Goal: Transaction & Acquisition: Subscribe to service/newsletter

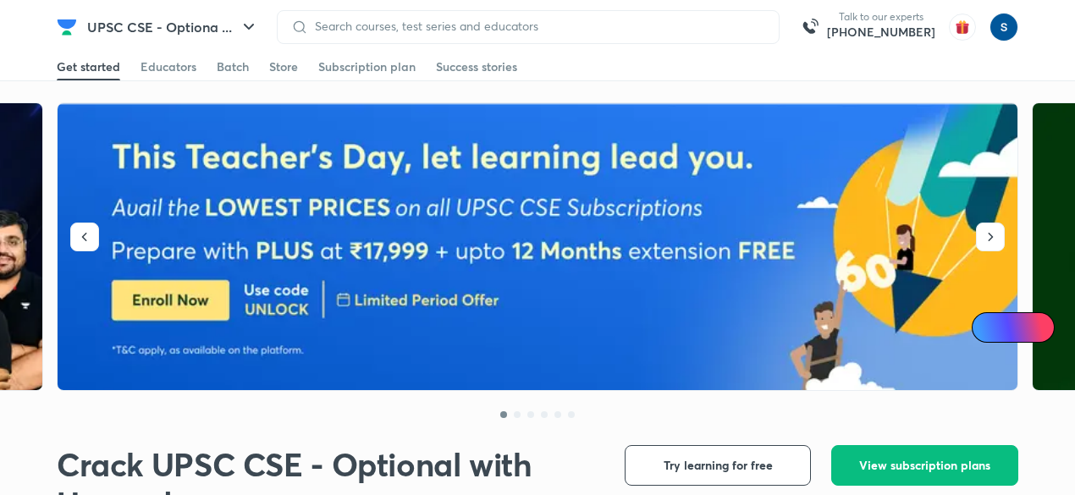
click at [229, 75] on link "Batch" at bounding box center [233, 66] width 32 height 27
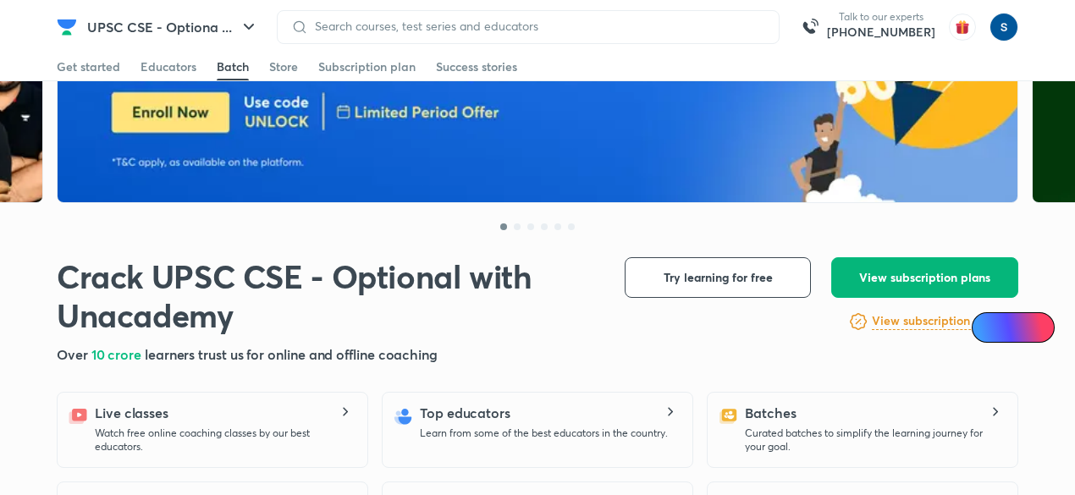
click at [909, 281] on span "View subscription plans" at bounding box center [924, 277] width 131 height 17
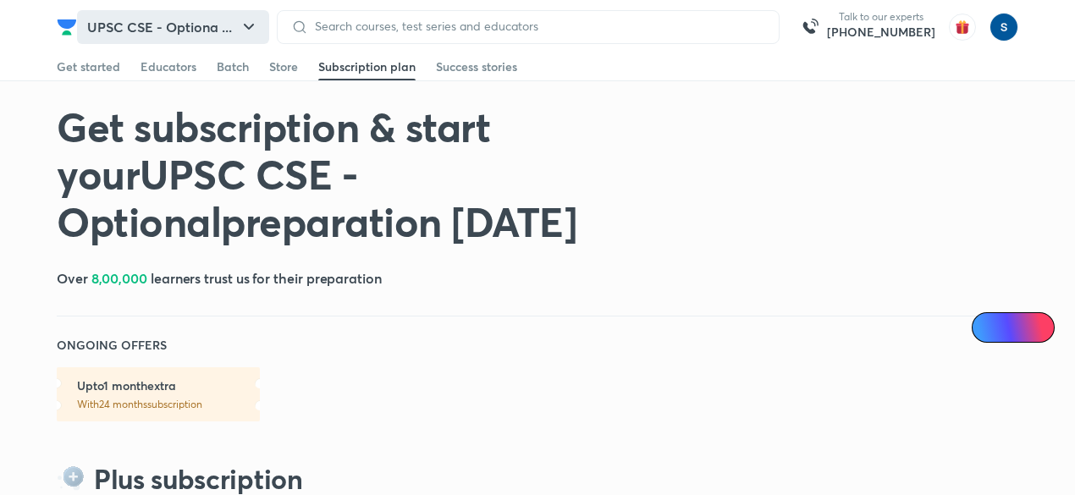
click at [157, 28] on button "UPSC CSE - Optiona ..." at bounding box center [173, 27] width 192 height 34
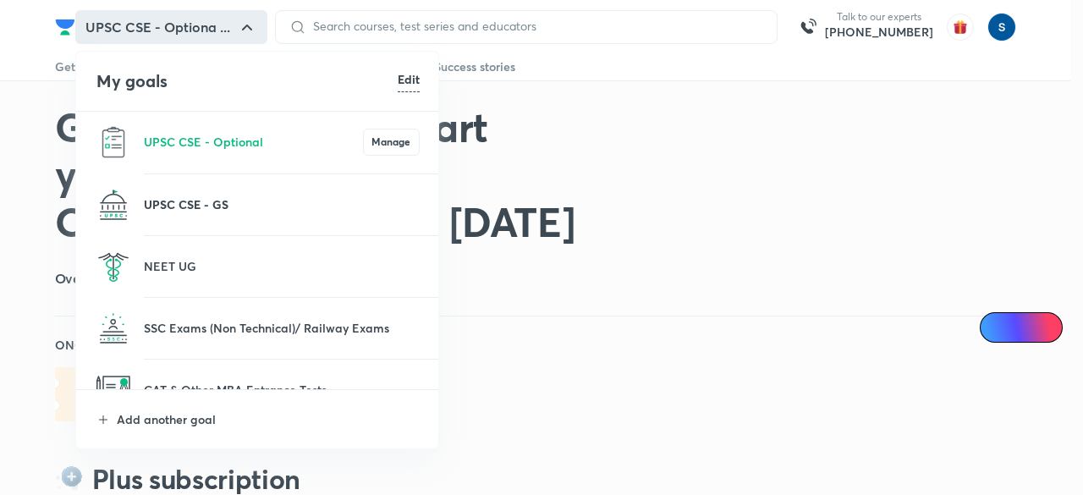
click at [222, 205] on p "UPSC CSE - GS" at bounding box center [282, 204] width 276 height 18
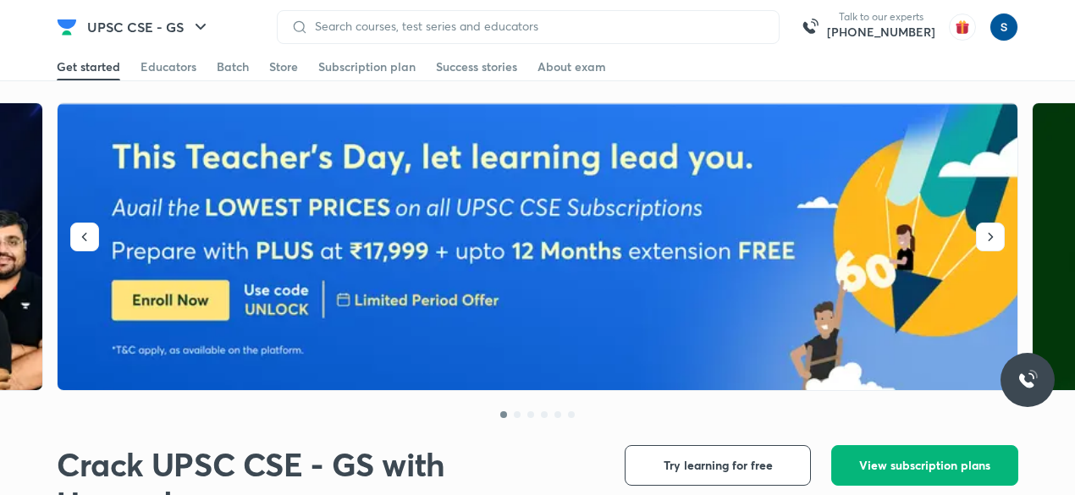
click at [947, 482] on button "View subscription plans" at bounding box center [924, 465] width 187 height 41
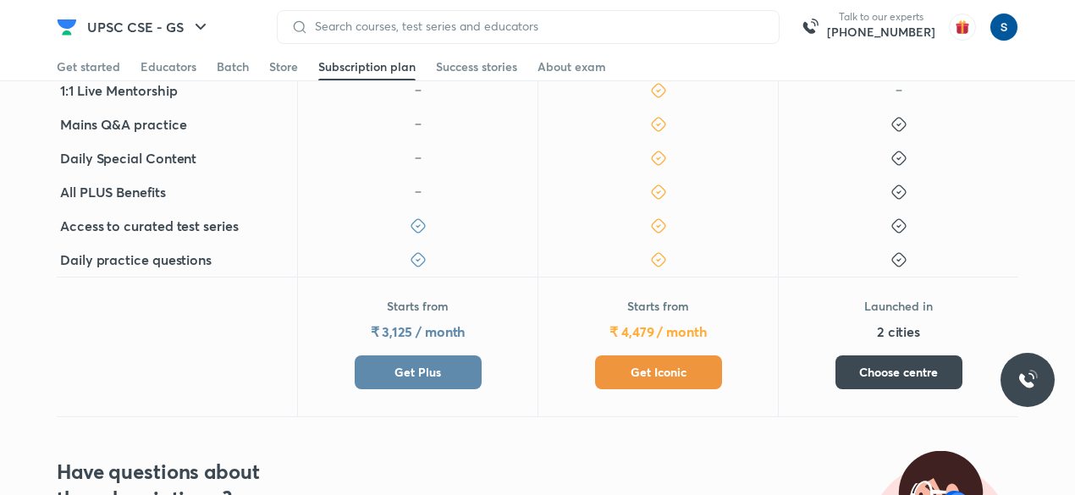
scroll to position [586, 0]
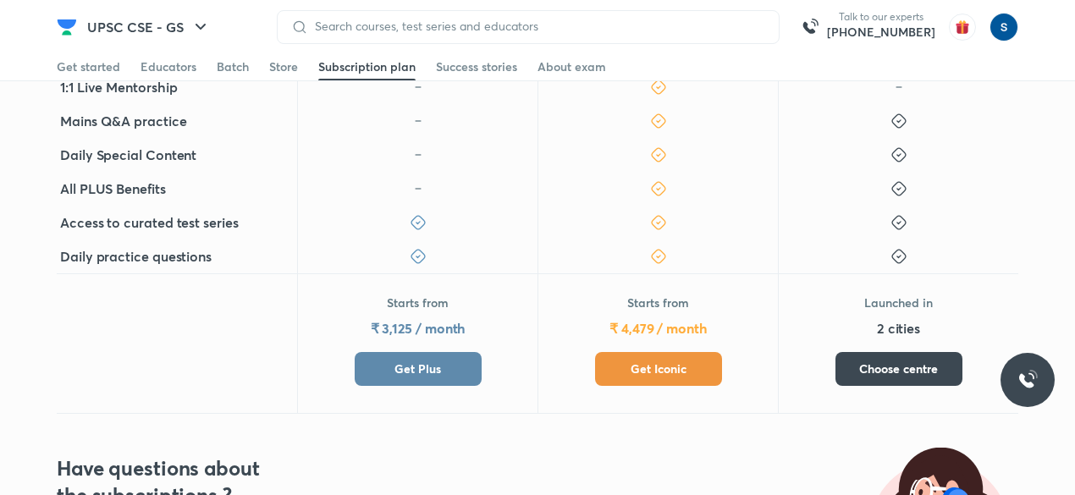
click at [399, 366] on span "Get Plus" at bounding box center [417, 369] width 47 height 17
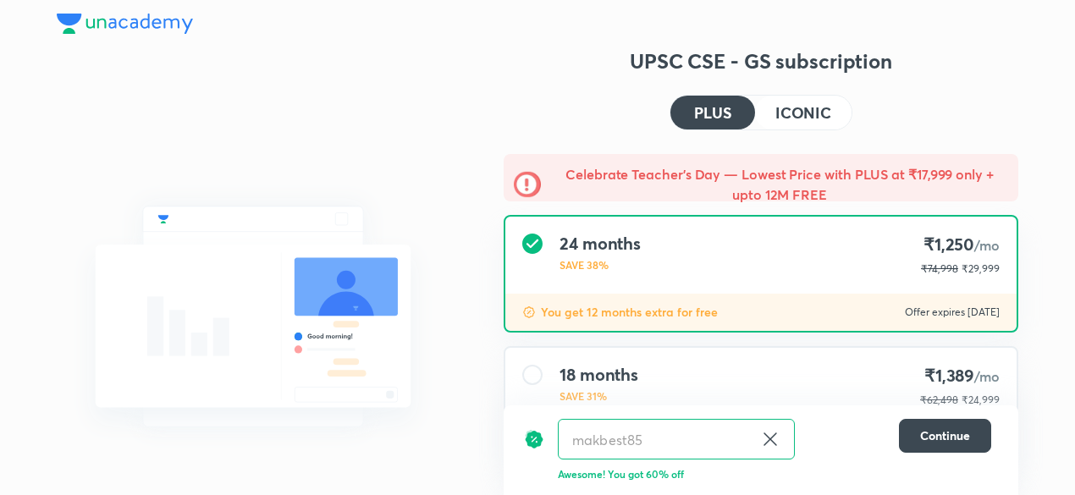
click at [131, 28] on img at bounding box center [125, 24] width 136 height 20
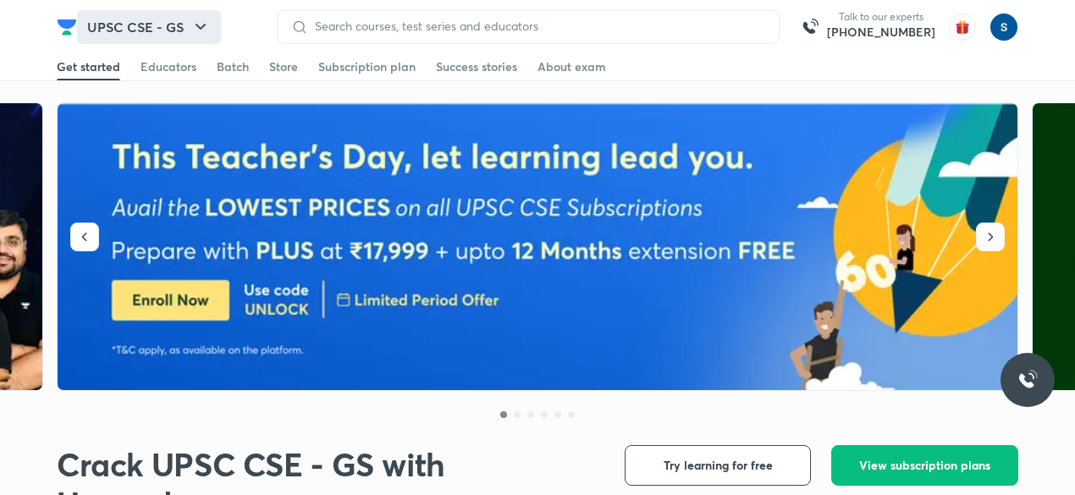
click at [220, 30] on button "UPSC CSE - GS" at bounding box center [149, 27] width 144 height 34
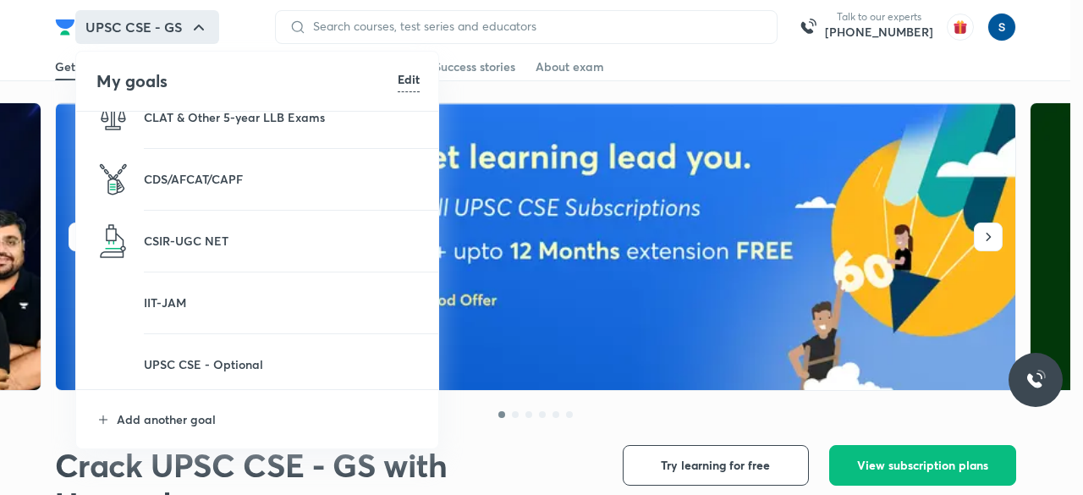
scroll to position [414, 0]
